Goal: Task Accomplishment & Management: Use online tool/utility

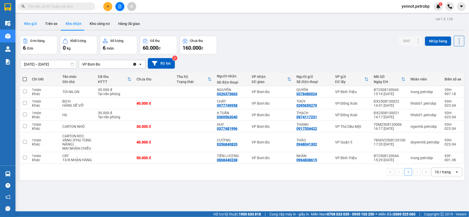
click at [33, 27] on button "Kho gửi" at bounding box center [30, 24] width 21 height 12
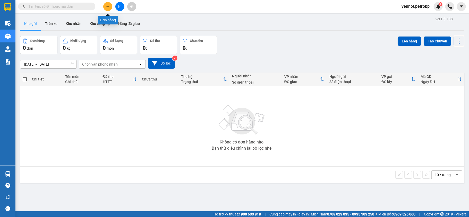
click at [107, 5] on icon "plus" at bounding box center [108, 7] width 4 height 4
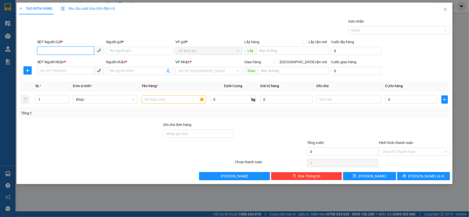
click at [63, 49] on input "SĐT Người Gửi *" at bounding box center [65, 51] width 57 height 8
click at [445, 10] on icon "close" at bounding box center [445, 9] width 4 height 4
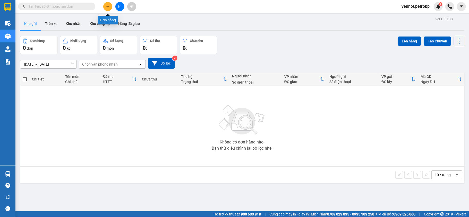
click at [107, 6] on icon "plus" at bounding box center [107, 6] width 3 height 0
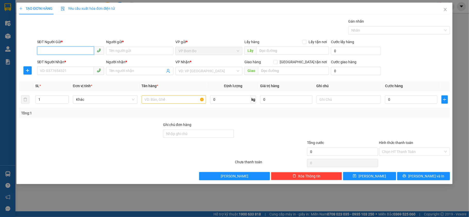
click at [69, 52] on input "SĐT Người Gửi *" at bounding box center [65, 51] width 57 height 8
click at [73, 50] on input "SĐT Người Gửi *" at bounding box center [65, 51] width 57 height 8
click at [443, 11] on span "Close" at bounding box center [445, 10] width 14 height 14
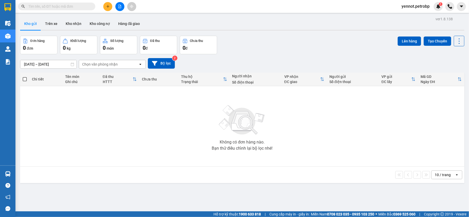
click at [32, 21] on button "Kho gửi" at bounding box center [30, 24] width 21 height 12
click at [71, 23] on button "Kho nhận" at bounding box center [74, 24] width 24 height 12
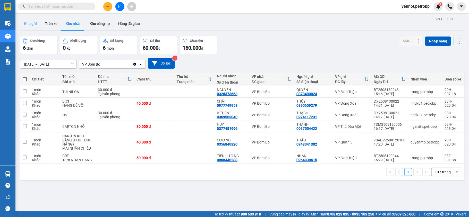
click at [30, 25] on button "Kho gửi" at bounding box center [30, 24] width 21 height 12
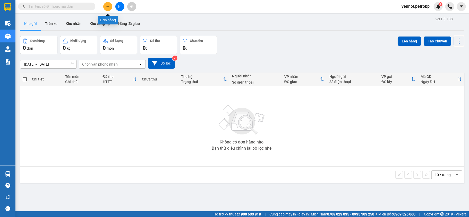
click at [106, 7] on icon "plus" at bounding box center [108, 7] width 4 height 4
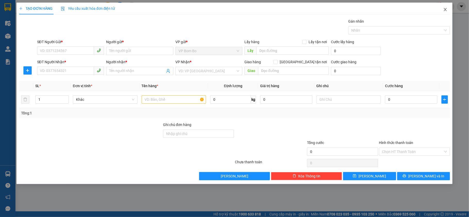
click at [445, 7] on span "Close" at bounding box center [445, 10] width 14 height 14
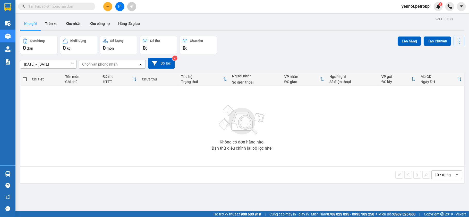
scroll to position [24, 0]
click at [17, 176] on main "ver 1.8.138 Kho gửi Trên xe Kho nhận Kho công nợ Hàng đã giao Đơn hàng 0 đơn Kh…" at bounding box center [234, 106] width 469 height 212
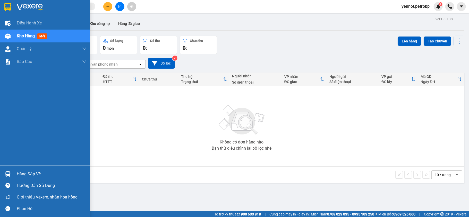
click at [13, 173] on div "Hàng sắp về" at bounding box center [45, 174] width 90 height 12
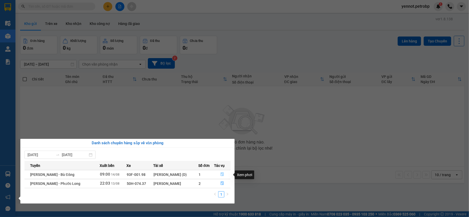
click at [220, 174] on icon "file-done" at bounding box center [222, 175] width 4 height 4
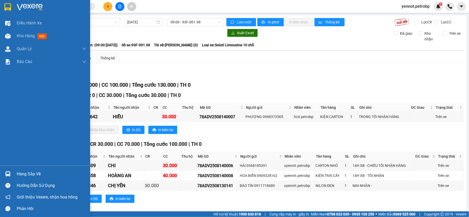
drag, startPoint x: 21, startPoint y: 34, endPoint x: 202, endPoint y: 14, distance: 183.0
click at [21, 33] on span "Kho hàng" at bounding box center [26, 35] width 18 height 5
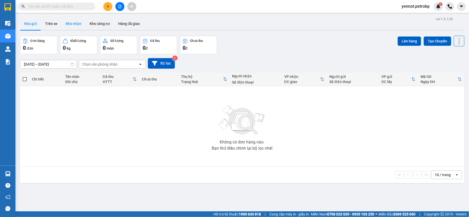
click at [81, 22] on button "Kho nhận" at bounding box center [74, 24] width 24 height 12
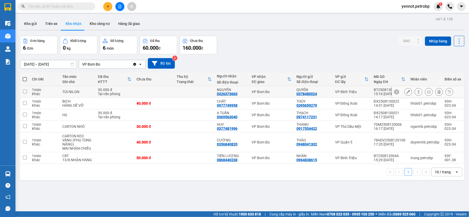
click at [406, 94] on icon at bounding box center [408, 92] width 4 height 4
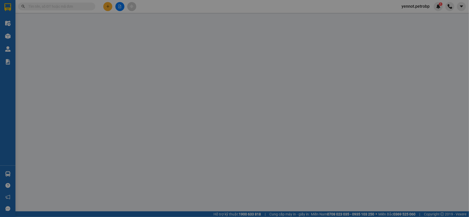
type input "0378480024"
type input "QUYÊN"
type input "0326373663"
type input "NGUYÊN"
type input "30.000"
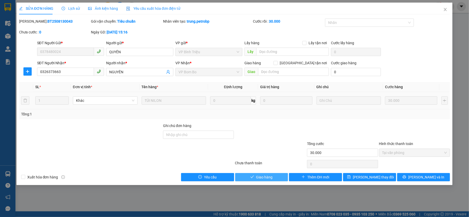
click at [260, 177] on span "Giao hàng" at bounding box center [264, 178] width 16 height 6
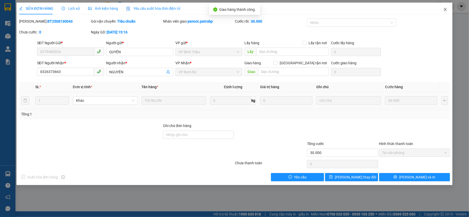
click at [446, 11] on icon "close" at bounding box center [445, 9] width 3 height 3
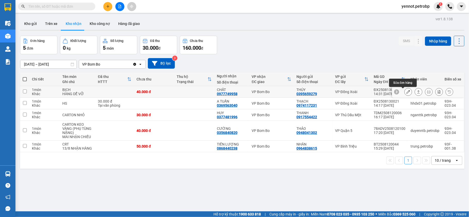
click at [405, 91] on button at bounding box center [408, 92] width 7 height 9
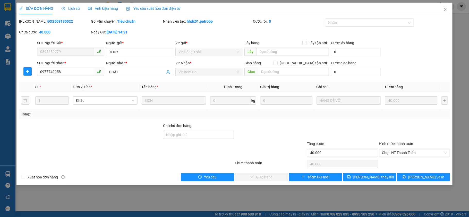
drag, startPoint x: 32, startPoint y: 20, endPoint x: 58, endPoint y: 24, distance: 26.1
click at [58, 24] on div "[PERSON_NAME]: ĐX2508130022" at bounding box center [55, 24] width 72 height 11
copy b "ĐX2508130022"
click at [395, 153] on span "Chọn HT Thanh Toán" at bounding box center [414, 153] width 65 height 8
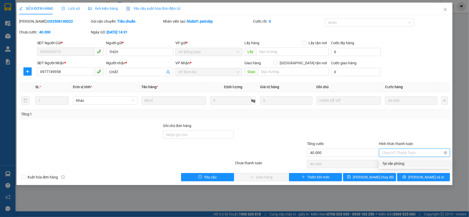
click at [395, 165] on div "Tại văn phòng" at bounding box center [414, 164] width 65 height 6
type input "0"
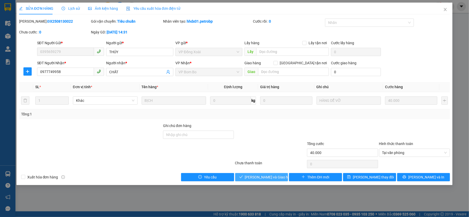
drag, startPoint x: 273, startPoint y: 176, endPoint x: 306, endPoint y: 152, distance: 41.7
click at [273, 176] on span "[PERSON_NAME] và Giao hàng" at bounding box center [269, 178] width 49 height 6
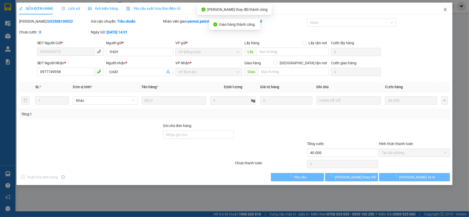
click at [446, 9] on icon "close" at bounding box center [445, 9] width 4 height 4
